Goal: Task Accomplishment & Management: Manage account settings

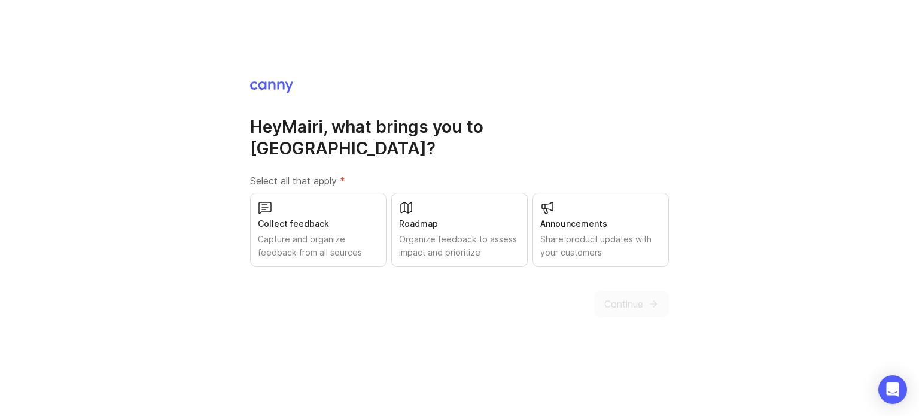
click at [332, 233] on div "Capture and organize feedback from all sources" at bounding box center [318, 246] width 121 height 26
click at [644, 280] on div "Hey [PERSON_NAME] , what brings you to [GEOGRAPHIC_DATA]? Select all that apply…" at bounding box center [459, 198] width 419 height 237
click at [642, 297] on span "Continue" at bounding box center [623, 304] width 39 height 14
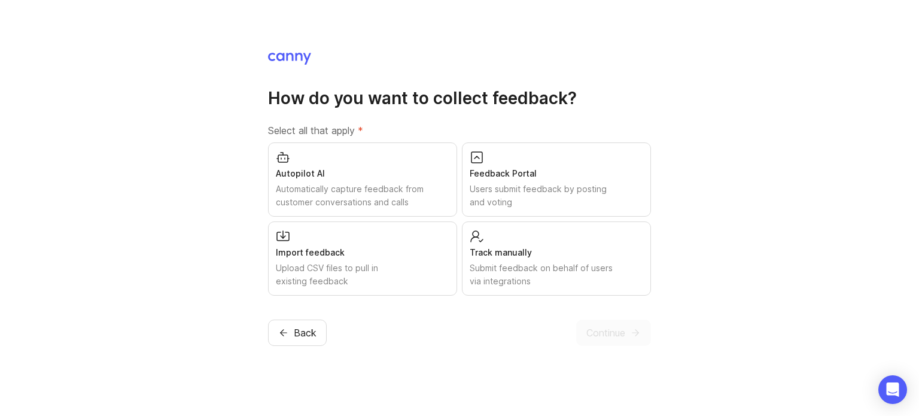
click at [303, 334] on span "Back" at bounding box center [305, 332] width 23 height 14
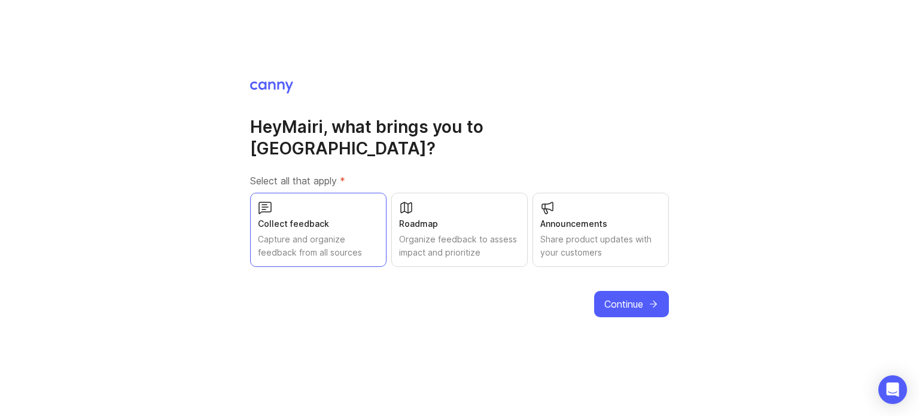
click at [467, 233] on div "Organize feedback to assess impact and prioritize" at bounding box center [459, 246] width 121 height 26
click at [653, 298] on icon "submit" at bounding box center [653, 303] width 11 height 11
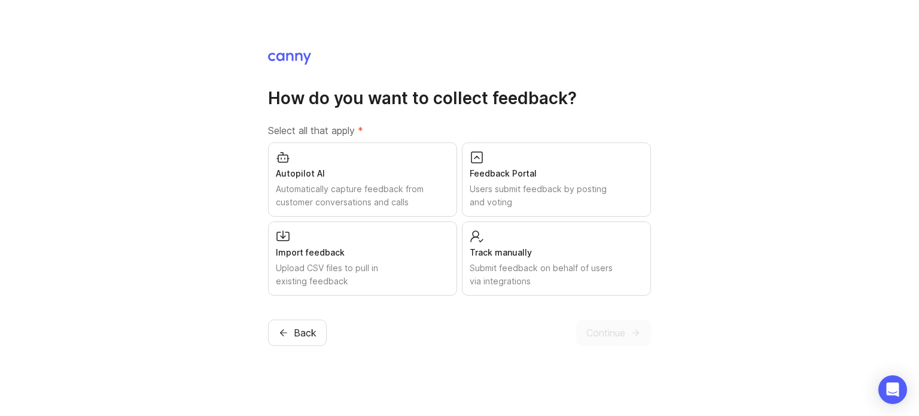
click at [409, 181] on div "Autopilot AI Automatically capture feedback from customer conversations and cal…" at bounding box center [362, 179] width 189 height 74
click at [584, 278] on div "Submit feedback on behalf of users via integrations" at bounding box center [555, 274] width 173 height 26
click at [593, 325] on span "Continue" at bounding box center [605, 332] width 39 height 14
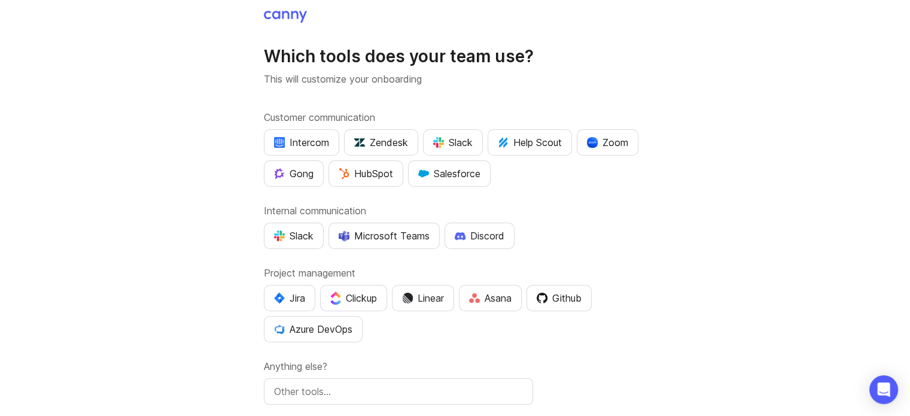
click at [462, 148] on div "Slack" at bounding box center [452, 142] width 39 height 14
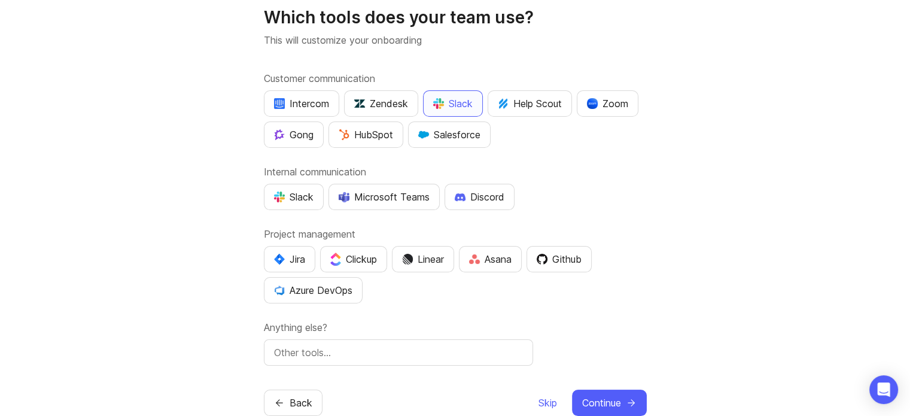
scroll to position [60, 0]
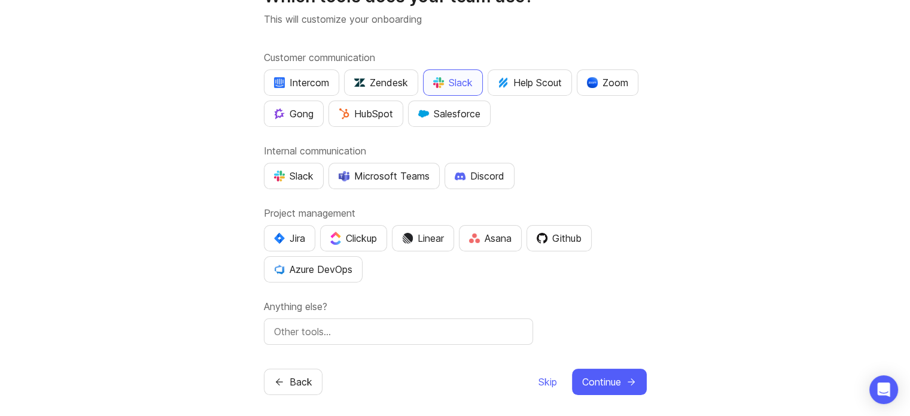
click at [541, 115] on div "Intercom Zendesk Slack Help Scout Zoom Gong HubSpot Salesforce" at bounding box center [455, 97] width 383 height 57
click at [463, 94] on button "Slack" at bounding box center [453, 82] width 60 height 26
click at [276, 189] on div "Customer communication Intercom Zendesk Slack Help Scout Zoom Gong HubSpot Sale…" at bounding box center [455, 197] width 383 height 294
click at [280, 182] on button "Slack" at bounding box center [294, 176] width 60 height 26
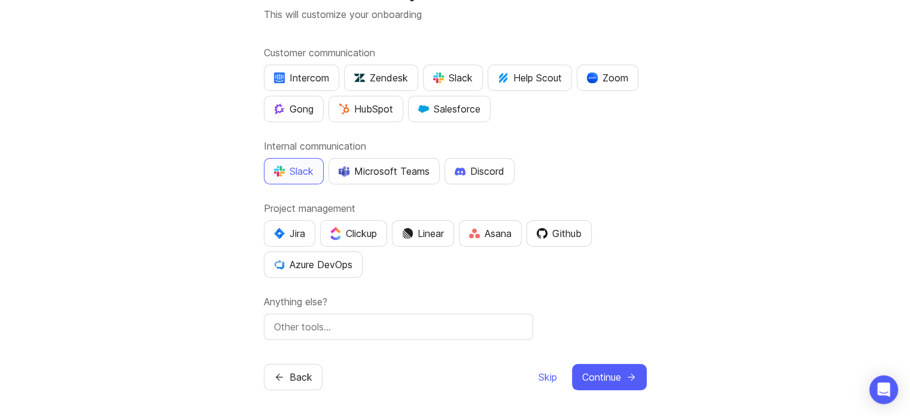
scroll to position [66, 0]
click at [487, 227] on div "Asana" at bounding box center [490, 232] width 42 height 14
click at [582, 374] on span "Continue" at bounding box center [601, 375] width 39 height 14
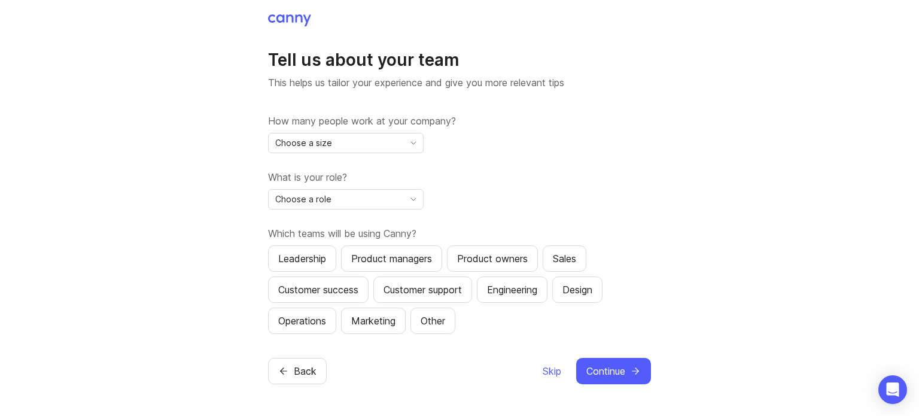
click at [404, 143] on icon "toggle icon" at bounding box center [413, 143] width 19 height 10
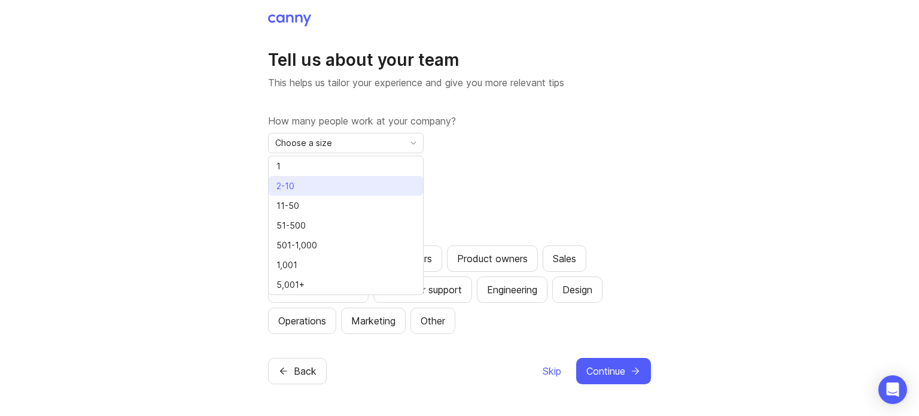
click at [364, 184] on li "2-10" at bounding box center [346, 186] width 154 height 20
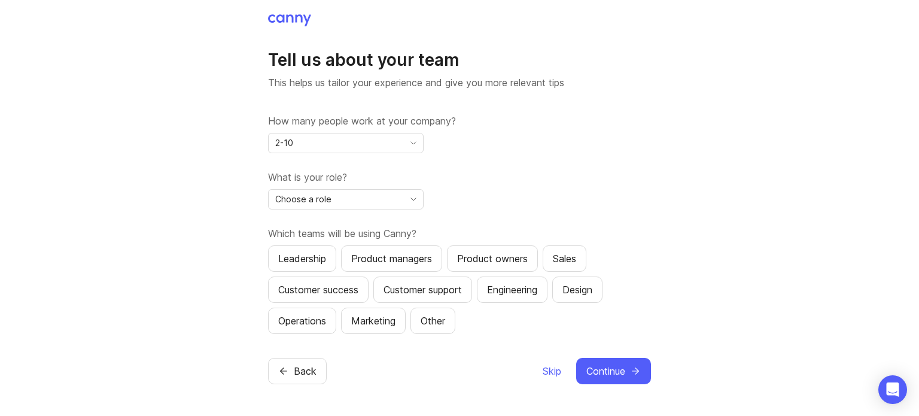
click at [354, 197] on div "Choose a role" at bounding box center [336, 199] width 135 height 19
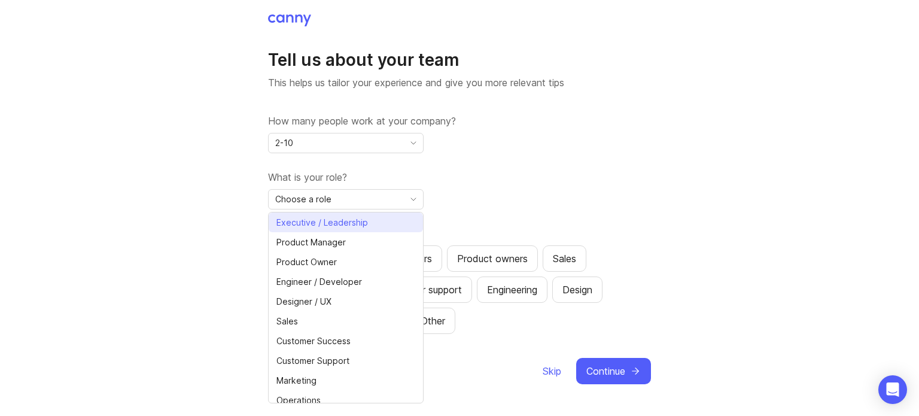
click at [354, 217] on span "Executive / Leadership" at bounding box center [321, 222] width 91 height 13
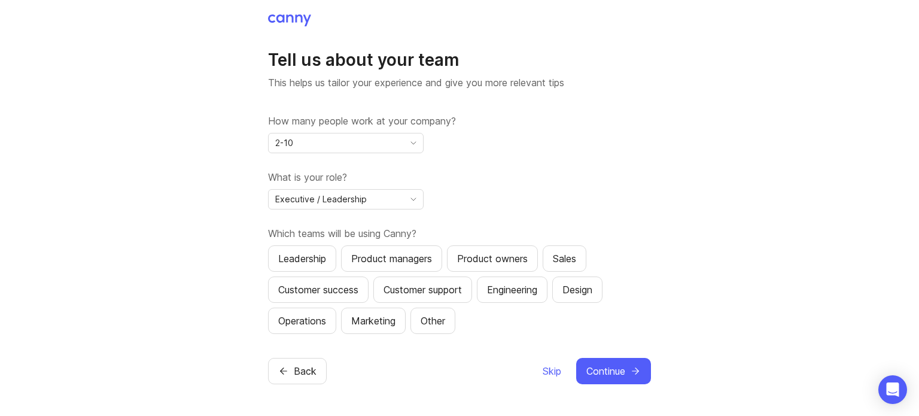
click at [422, 263] on div "Product managers" at bounding box center [391, 258] width 81 height 14
click at [639, 374] on icon "submit" at bounding box center [635, 370] width 11 height 11
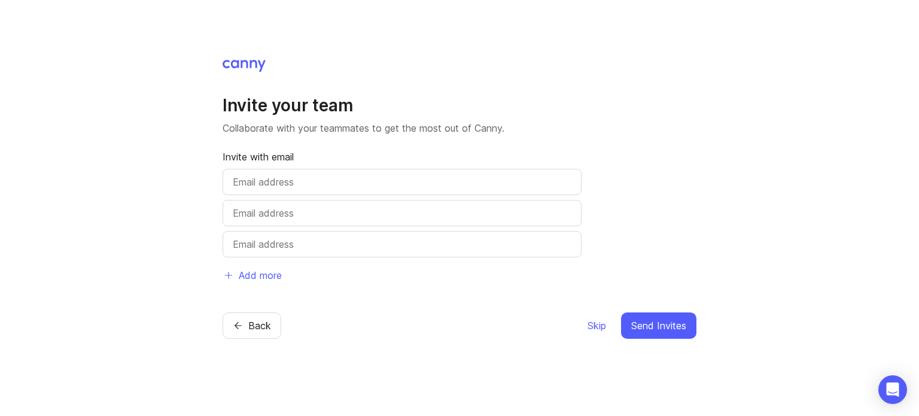
click at [411, 184] on input "text" at bounding box center [402, 182] width 338 height 14
drag, startPoint x: 654, startPoint y: 234, endPoint x: 654, endPoint y: 251, distance: 16.7
click at [655, 234] on div "Invite your team Collaborate with your teammates to get the most out of [PERSON…" at bounding box center [459, 191] width 474 height 194
click at [606, 318] on div "Skip Send Invites" at bounding box center [641, 325] width 109 height 26
click at [603, 320] on span "Skip" at bounding box center [596, 325] width 19 height 14
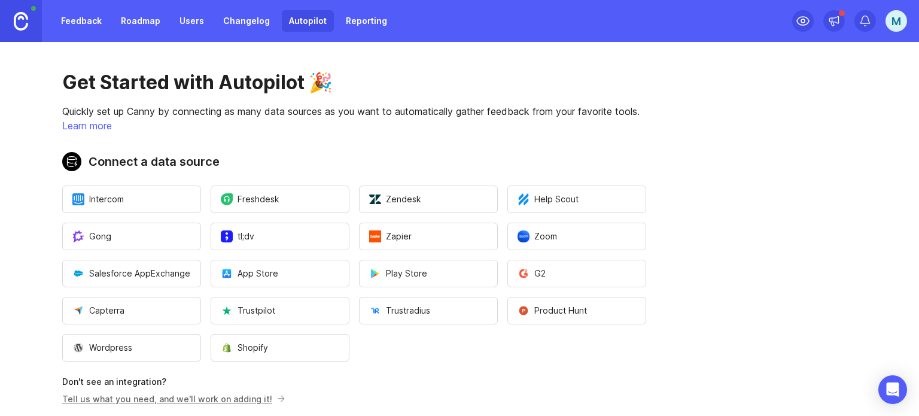
click at [77, 23] on link "Feedback" at bounding box center [81, 21] width 55 height 22
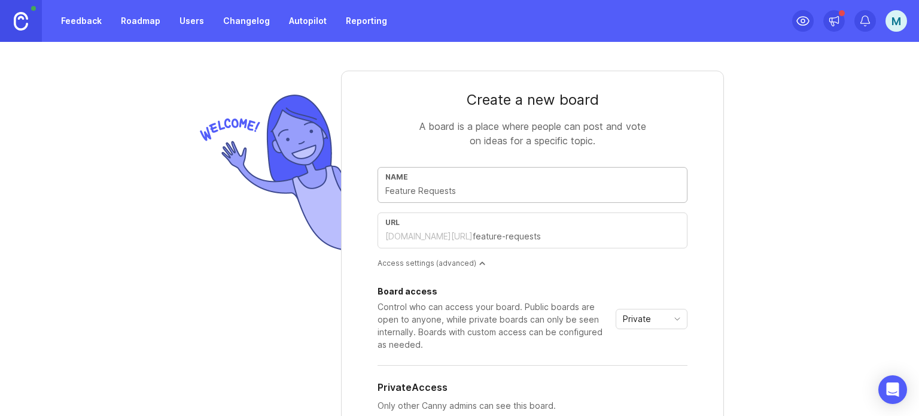
click at [163, 21] on link "Roadmap" at bounding box center [141, 21] width 54 height 22
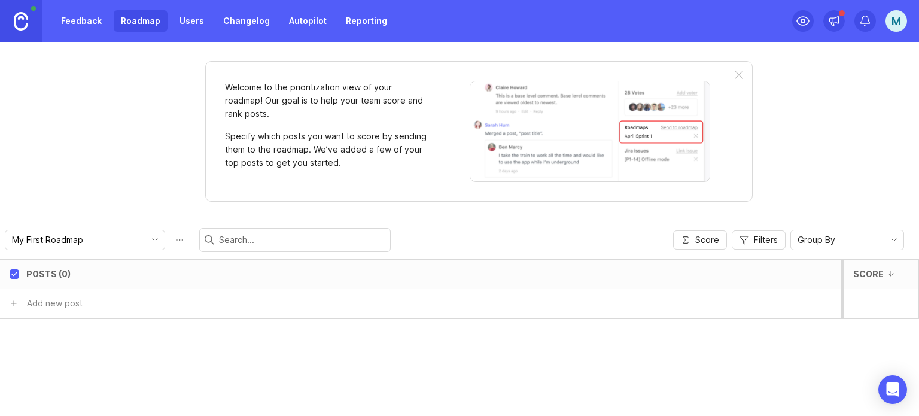
click at [210, 24] on div "Feedback Roadmap Users Changelog Autopilot Reporting" at bounding box center [224, 21] width 340 height 22
click at [268, 22] on link "Changelog" at bounding box center [246, 21] width 61 height 22
click at [305, 21] on link "Autopilot" at bounding box center [308, 21] width 52 height 22
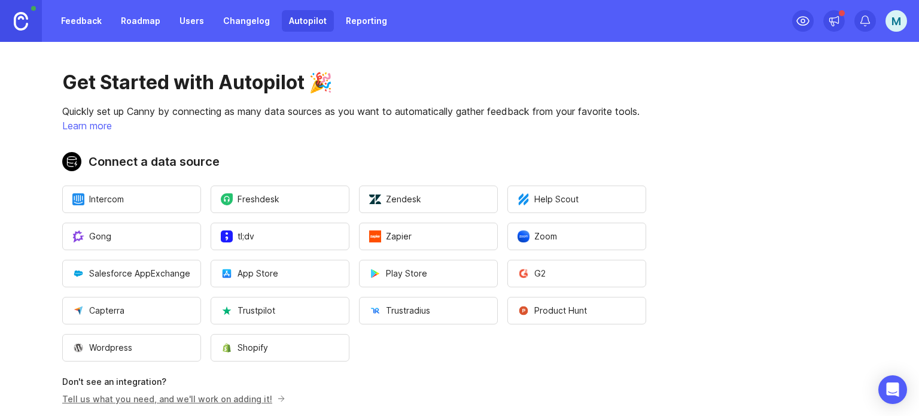
click at [367, 22] on link "Reporting" at bounding box center [366, 21] width 56 height 22
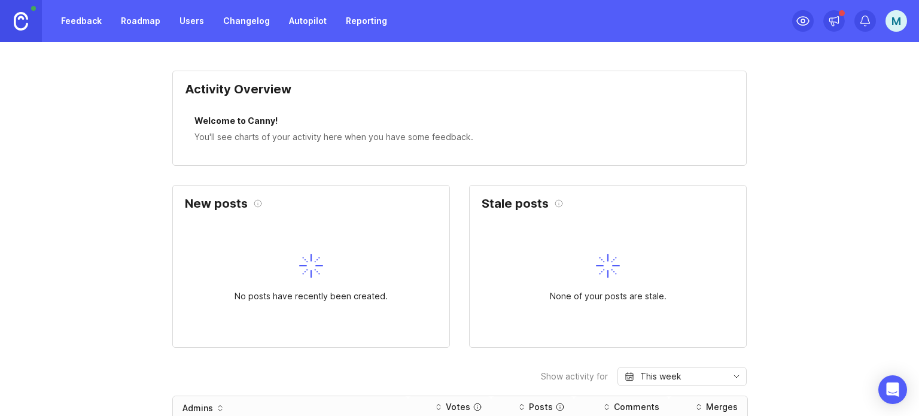
click at [885, 15] on div "M" at bounding box center [896, 21] width 22 height 22
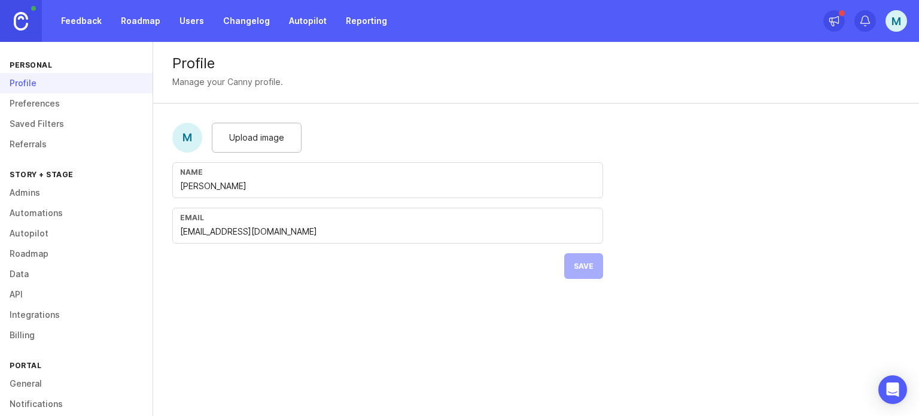
scroll to position [114, 0]
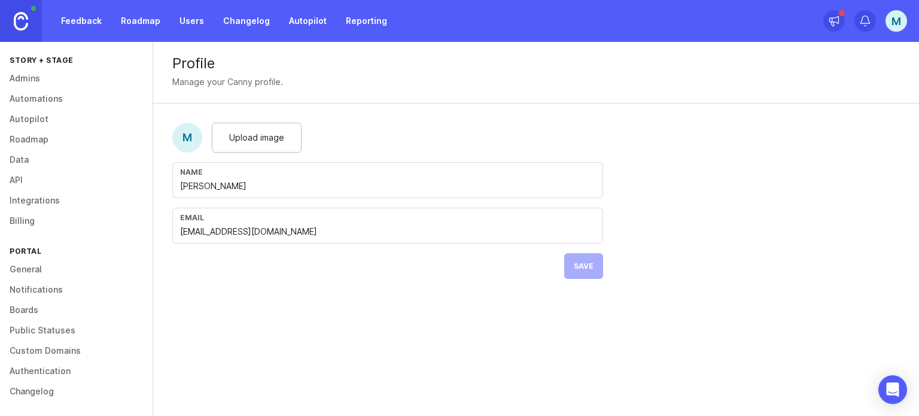
click at [904, 18] on div "M" at bounding box center [896, 21] width 22 height 22
click at [890, 28] on div "M" at bounding box center [896, 21] width 22 height 22
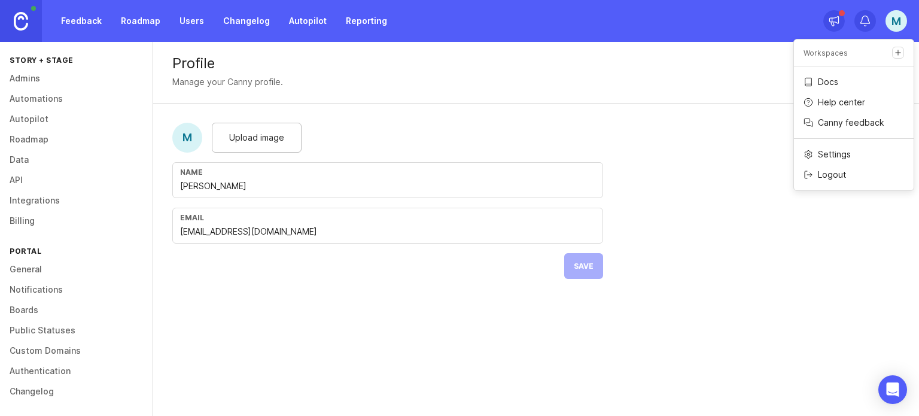
click at [815, 172] on div "Logout" at bounding box center [854, 174] width 120 height 19
